Goal: Entertainment & Leisure: Consume media (video, audio)

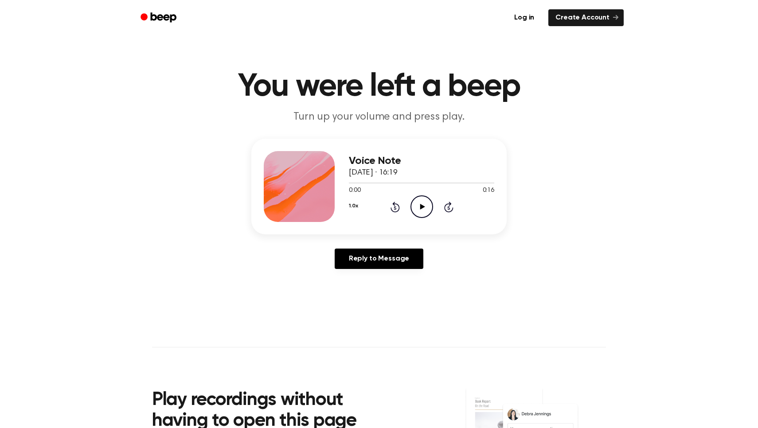
click at [428, 208] on icon "Play Audio" at bounding box center [422, 207] width 23 height 23
click at [424, 203] on icon "Play Audio" at bounding box center [422, 207] width 23 height 23
click at [422, 205] on icon "Pause Audio" at bounding box center [422, 207] width 23 height 23
click at [421, 205] on icon at bounding box center [422, 207] width 5 height 6
click at [420, 206] on icon at bounding box center [422, 207] width 4 height 6
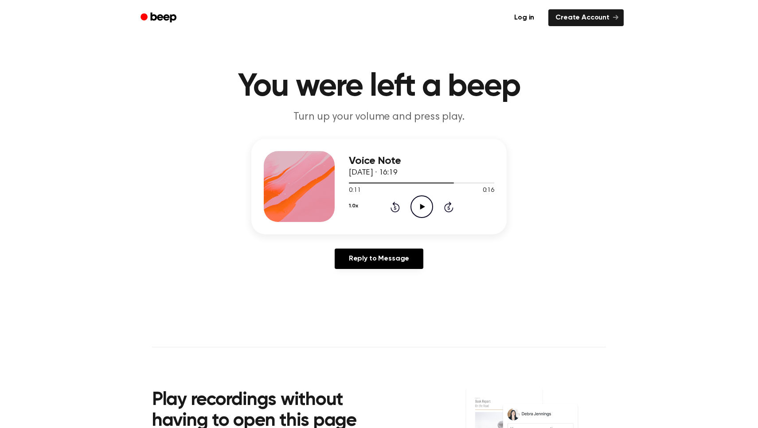
click at [438, 205] on div "1.0x Rewind 5 seconds Play Audio Skip 5 seconds" at bounding box center [421, 207] width 145 height 23
click at [429, 209] on icon "Play Audio" at bounding box center [422, 207] width 23 height 23
click at [420, 207] on icon at bounding box center [422, 207] width 5 height 6
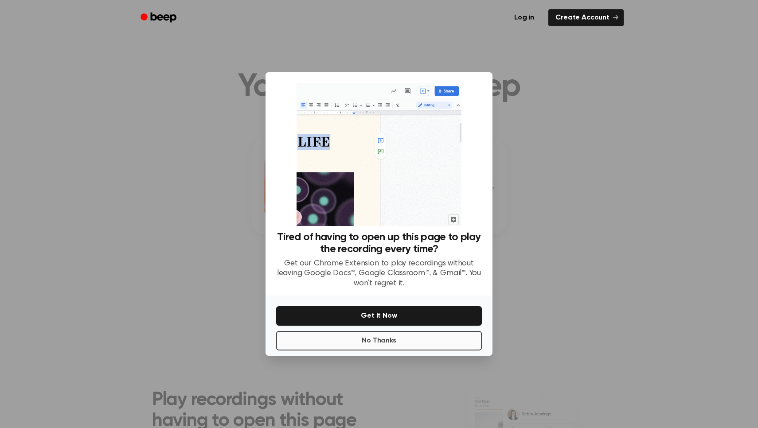
click at [385, 338] on button "No Thanks" at bounding box center [379, 341] width 206 height 20
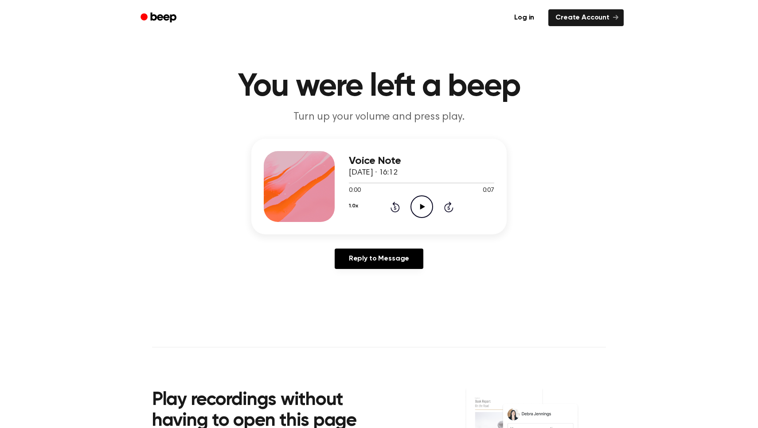
click at [425, 204] on icon "Play Audio" at bounding box center [422, 207] width 23 height 23
click at [414, 200] on circle at bounding box center [422, 207] width 22 height 22
click at [419, 204] on icon "Play Audio" at bounding box center [422, 207] width 23 height 23
click at [413, 199] on icon "Play Audio" at bounding box center [422, 207] width 23 height 23
